Goal: Information Seeking & Learning: Learn about a topic

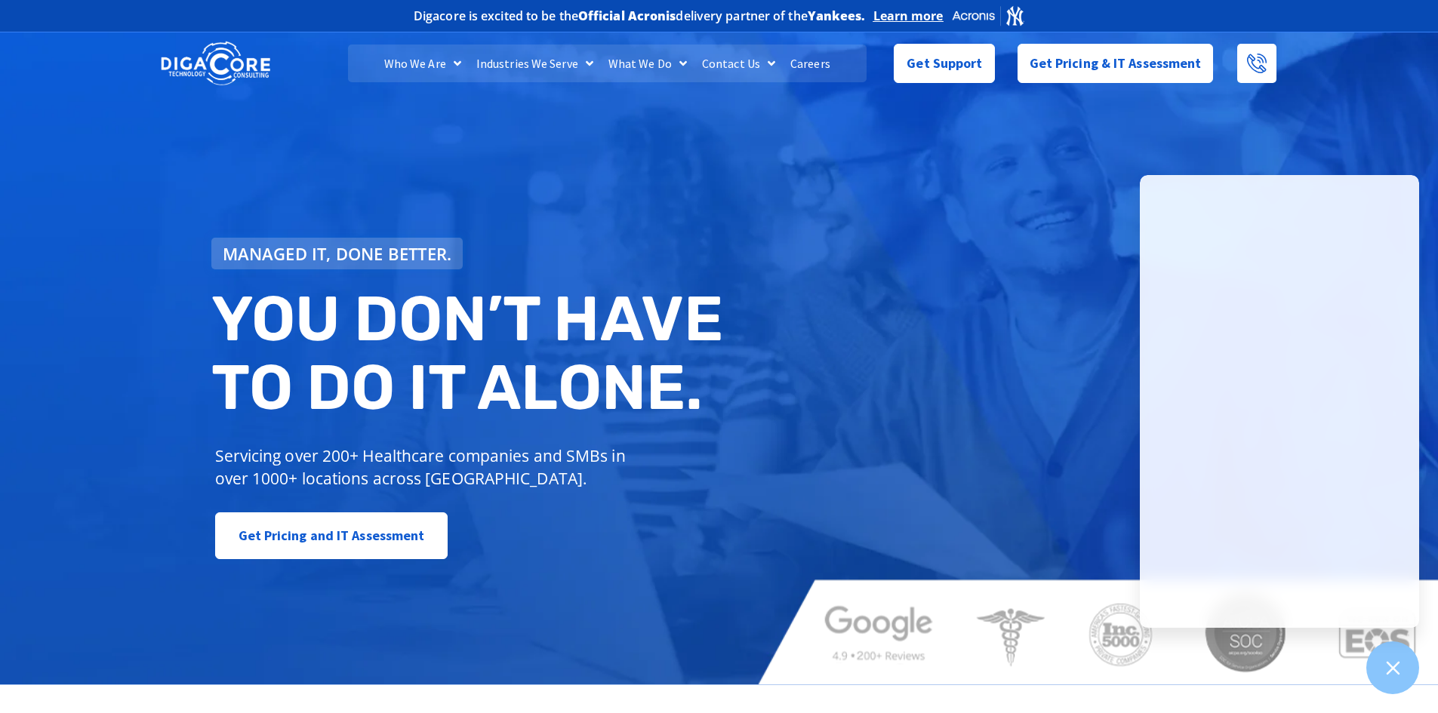
click at [807, 58] on link "Careers" at bounding box center [810, 64] width 55 height 38
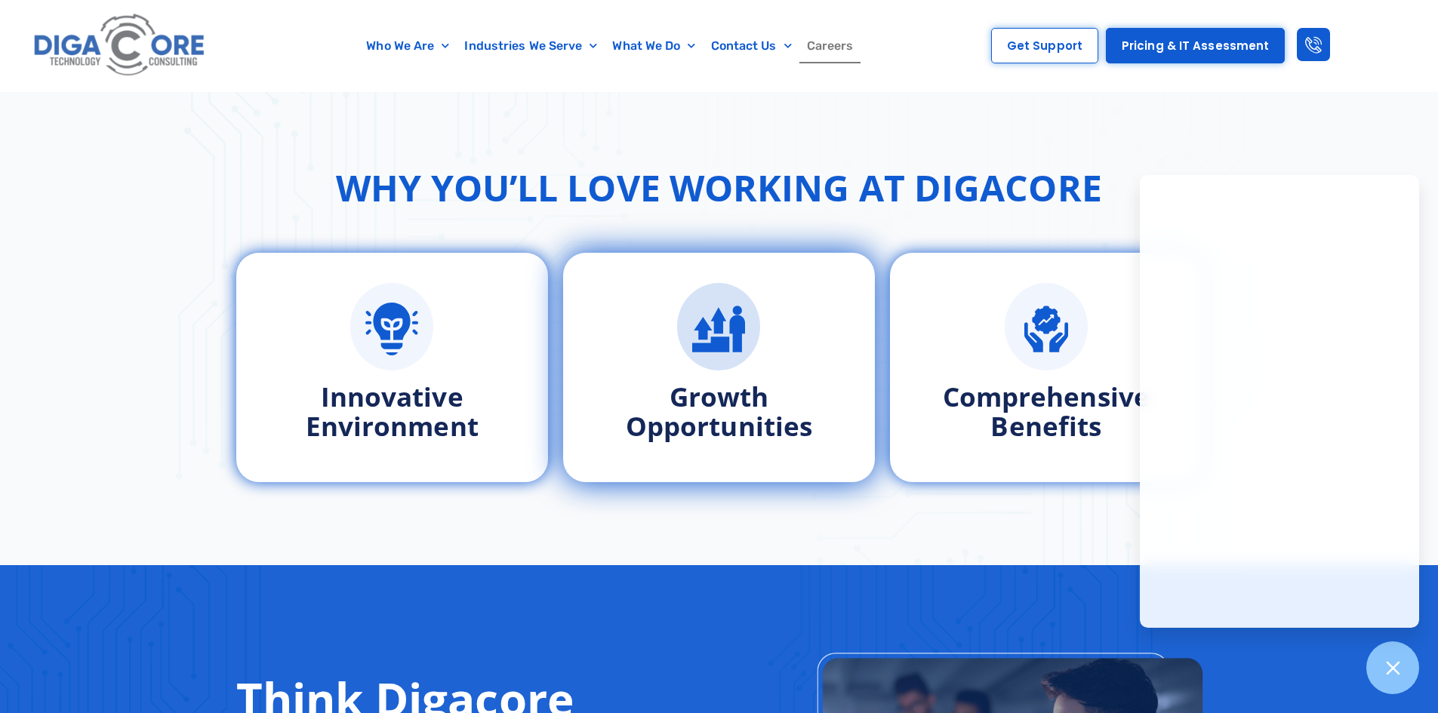
scroll to position [830, 0]
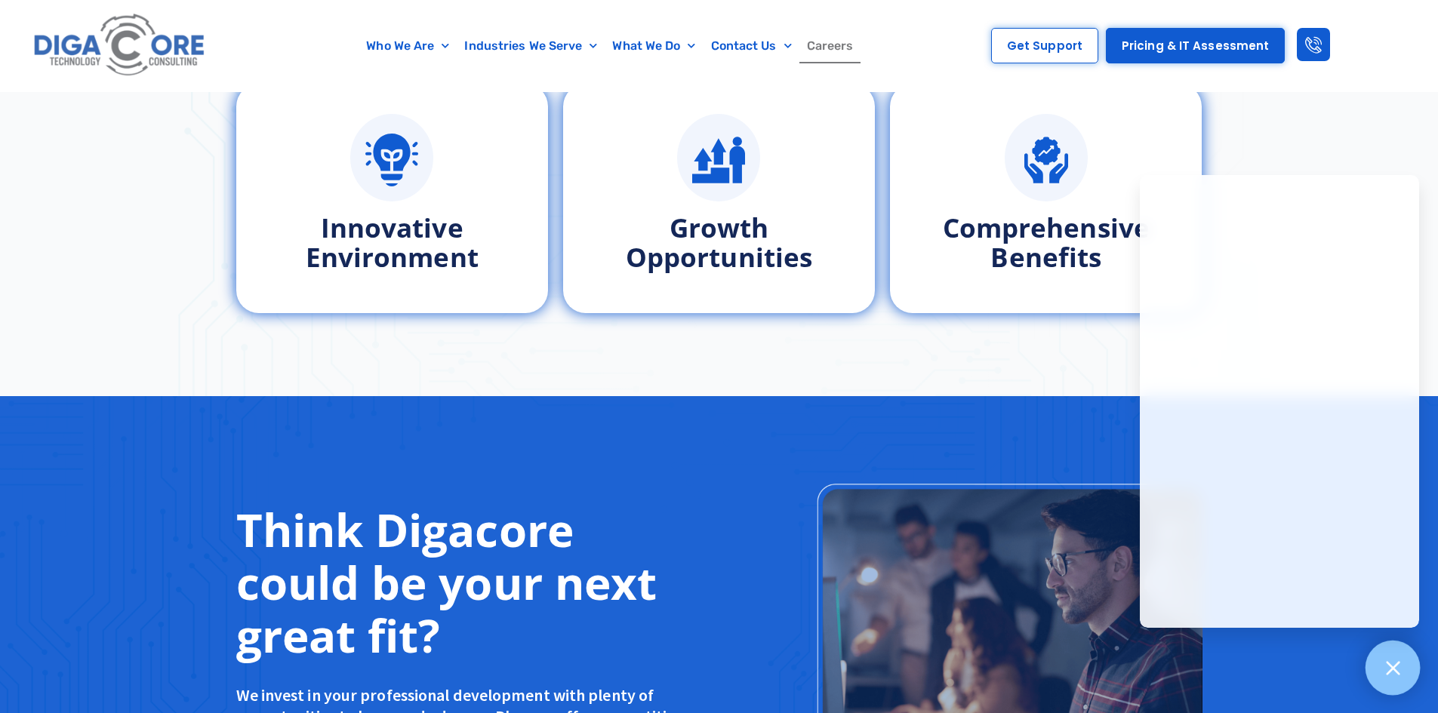
click at [1376, 679] on div at bounding box center [1393, 668] width 55 height 55
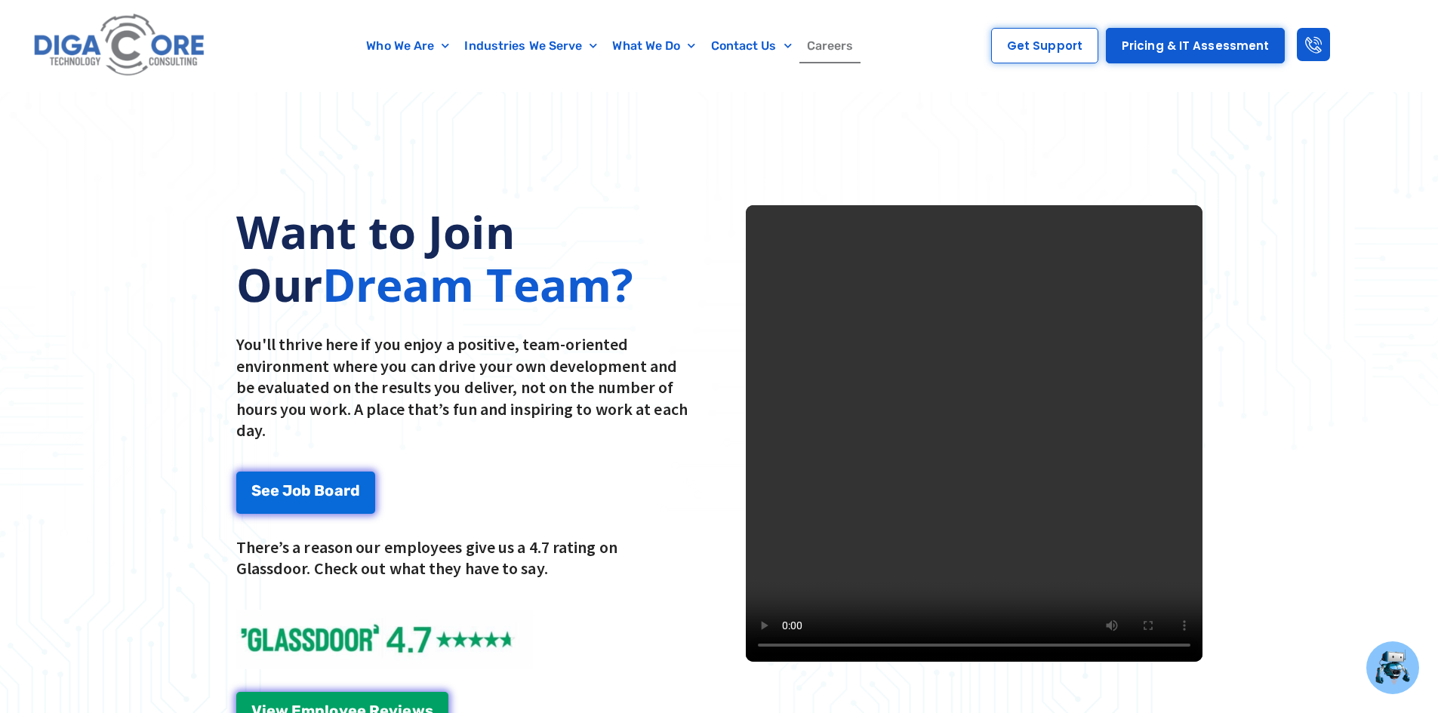
scroll to position [1963, 0]
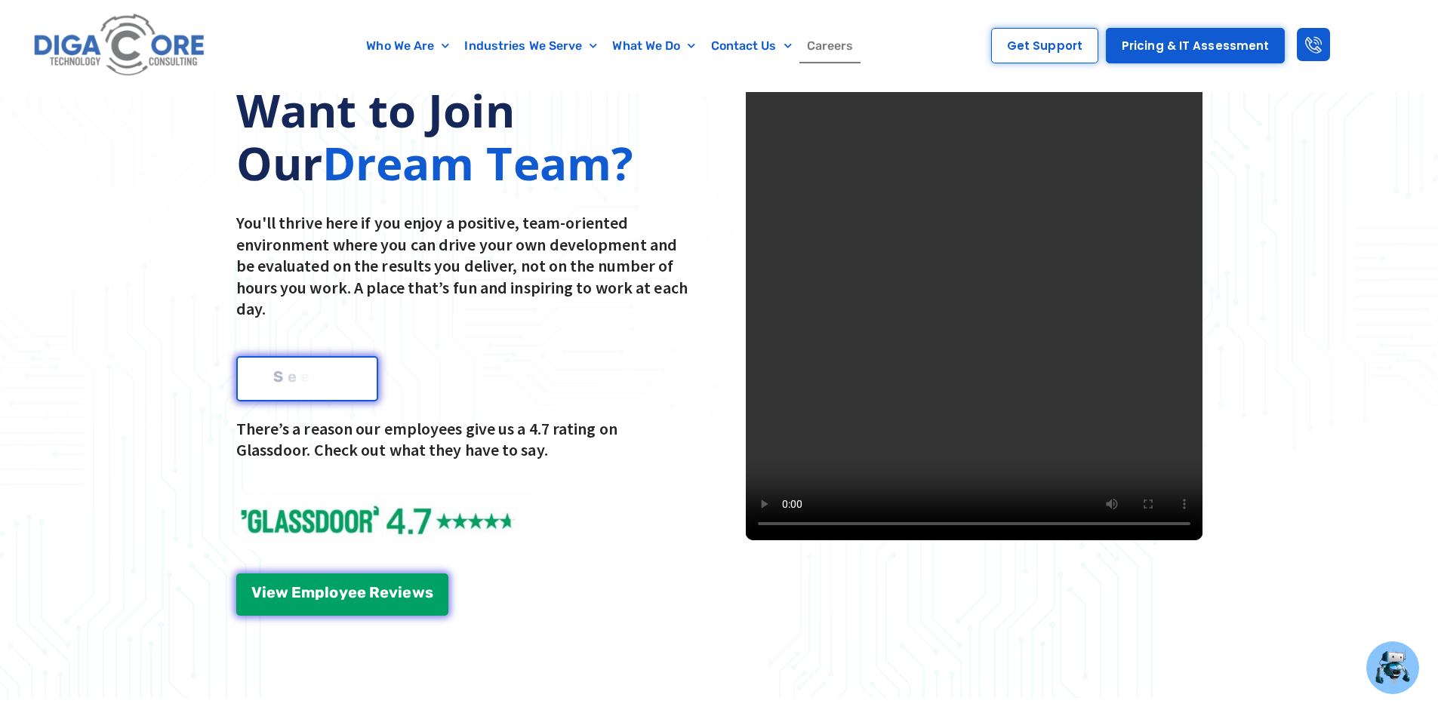
click at [290, 365] on link "S e e J o b B o a r d" at bounding box center [307, 378] width 142 height 45
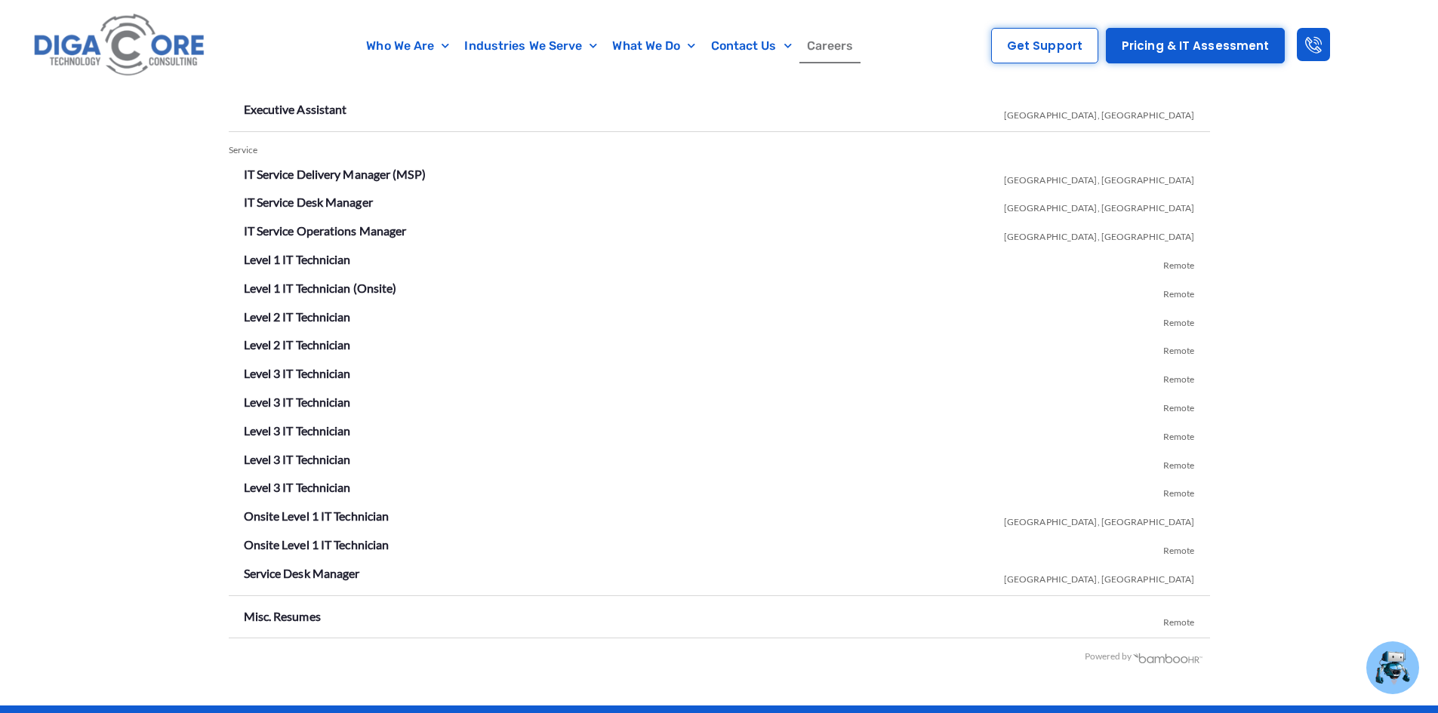
scroll to position [2661, 0]
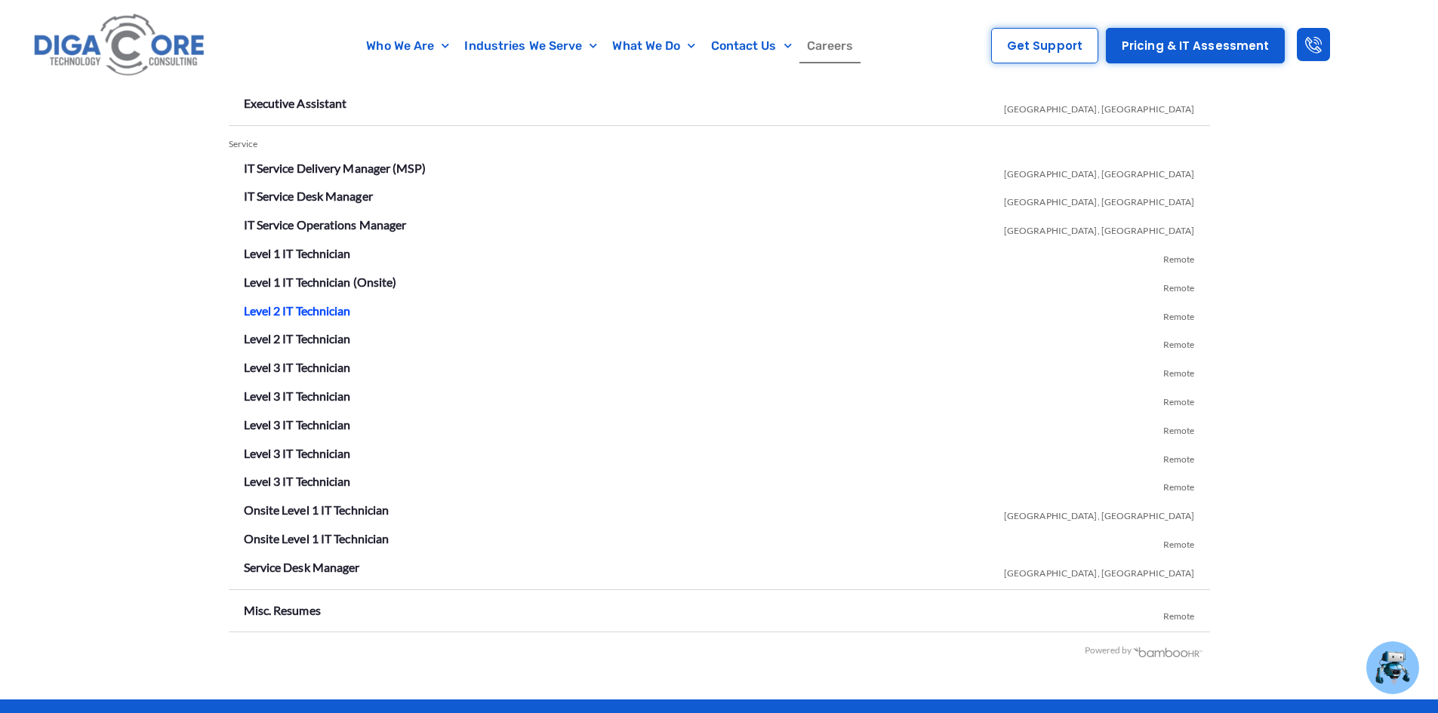
click at [320, 313] on link "Level 2 IT Technician" at bounding box center [297, 311] width 107 height 14
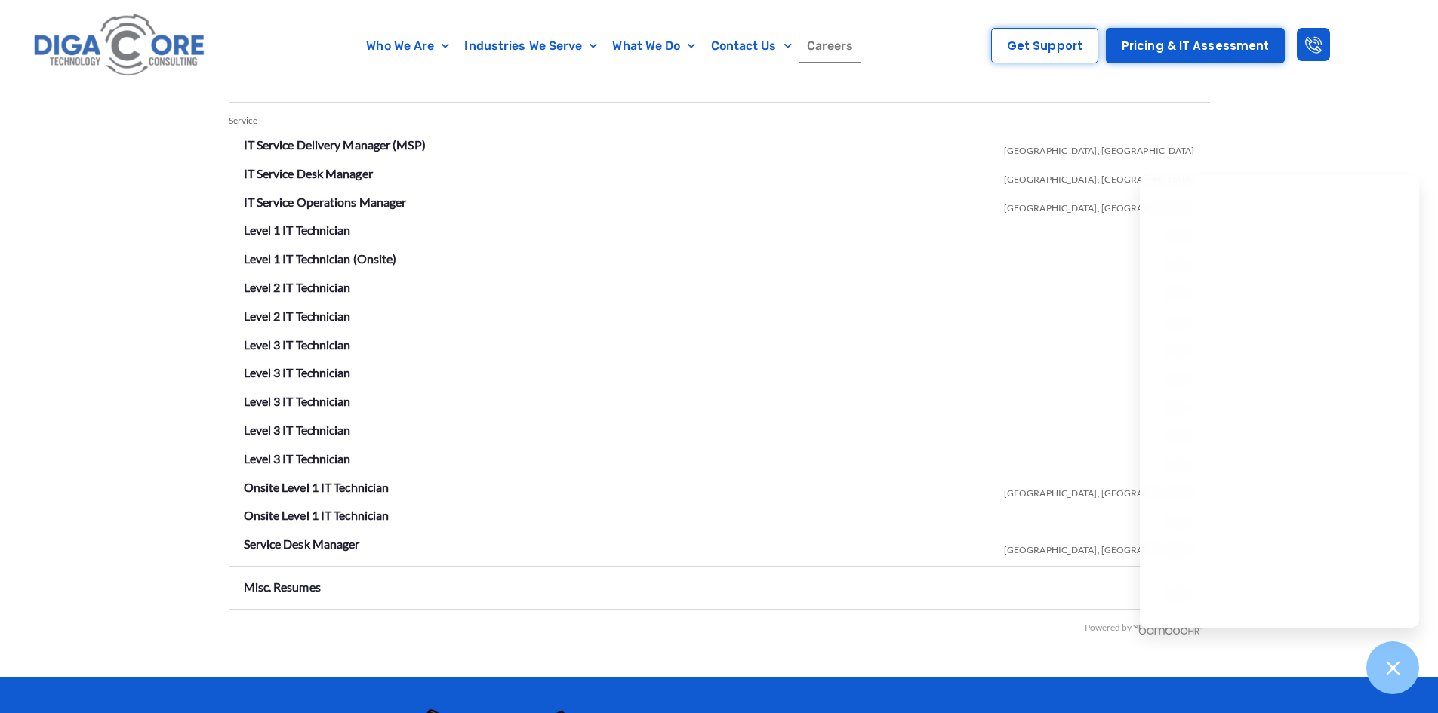
scroll to position [2662, 0]
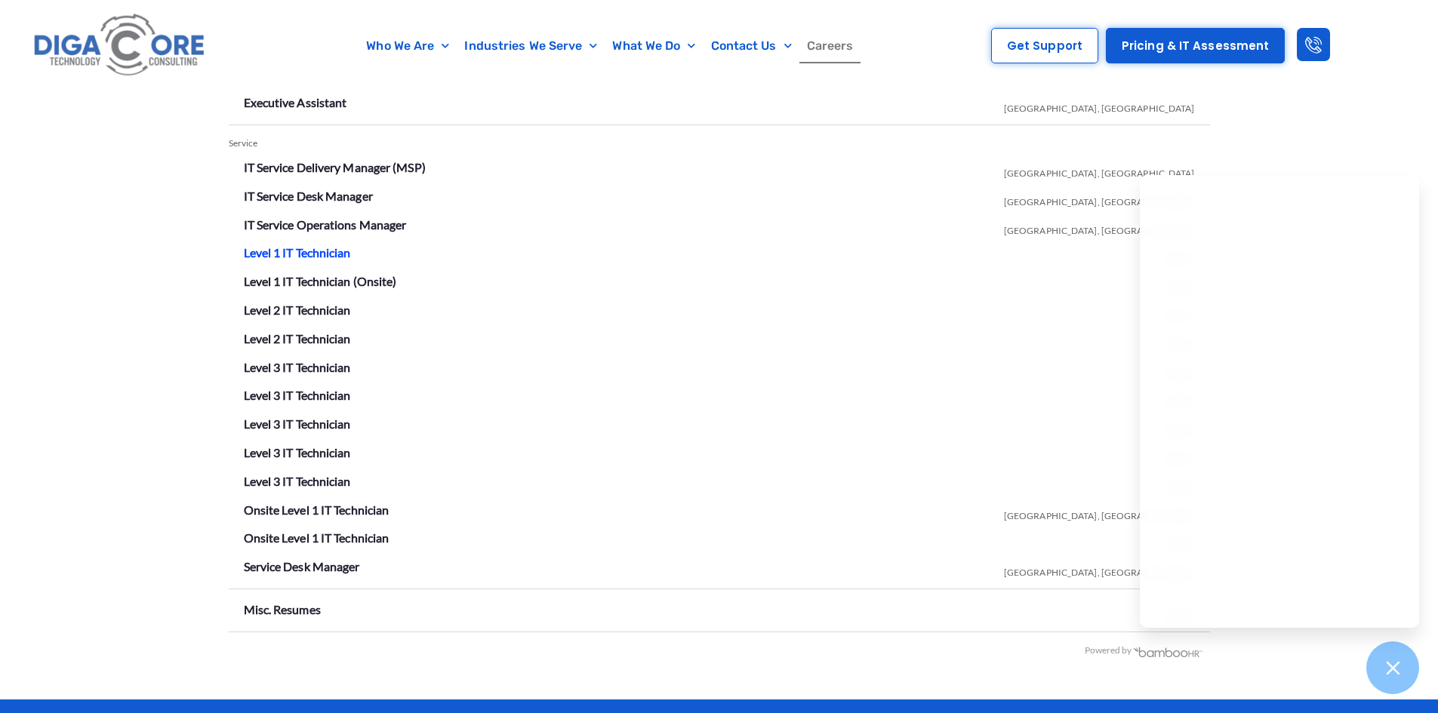
click at [327, 254] on link "Level 1 IT Technician" at bounding box center [297, 252] width 107 height 14
